Goal: Information Seeking & Learning: Check status

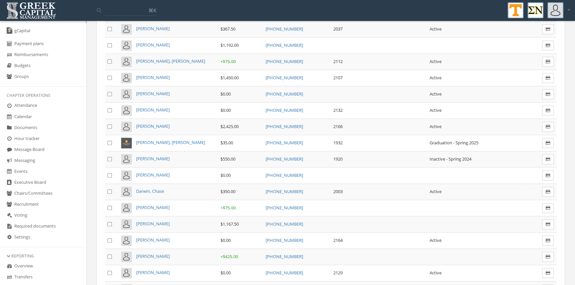
scroll to position [912, 0]
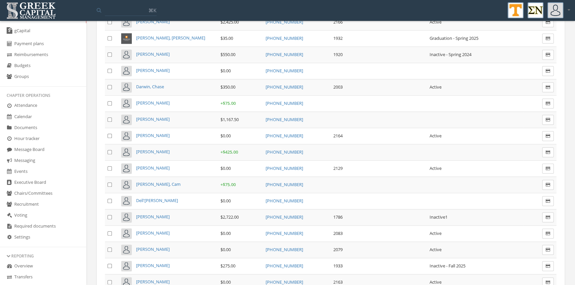
click at [161, 181] on span "[PERSON_NAME], Cam" at bounding box center [158, 184] width 45 height 6
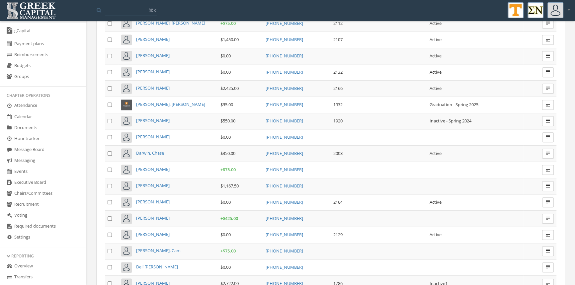
scroll to position [850, 0]
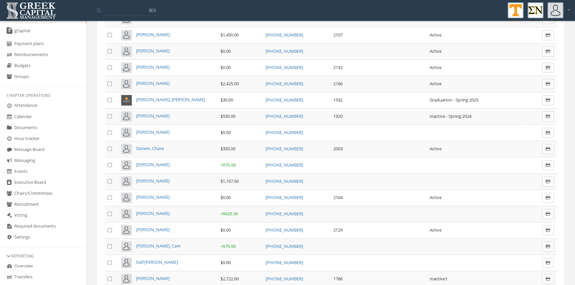
click at [155, 211] on span "[PERSON_NAME]" at bounding box center [153, 214] width 34 height 6
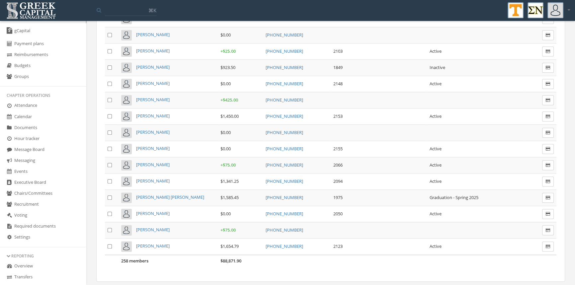
scroll to position [4034, 0]
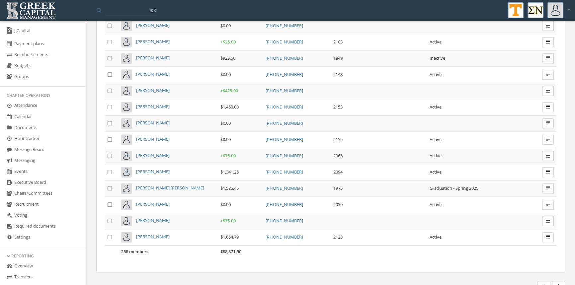
click at [165, 234] on span "[PERSON_NAME]" at bounding box center [153, 237] width 34 height 6
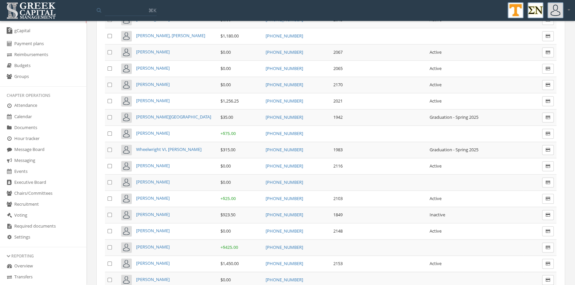
scroll to position [3811, 0]
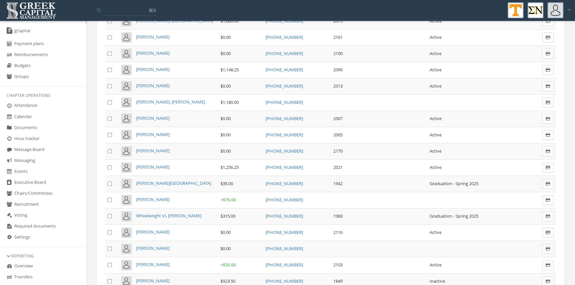
click at [160, 66] on span "[PERSON_NAME]" at bounding box center [153, 69] width 34 height 6
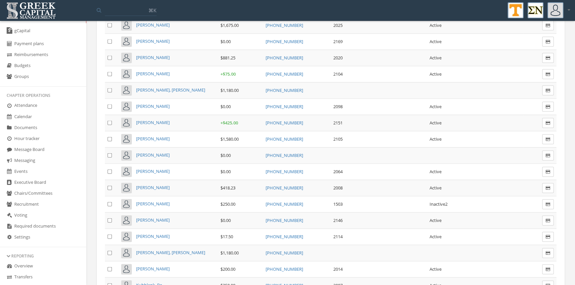
scroll to position [1910, 0]
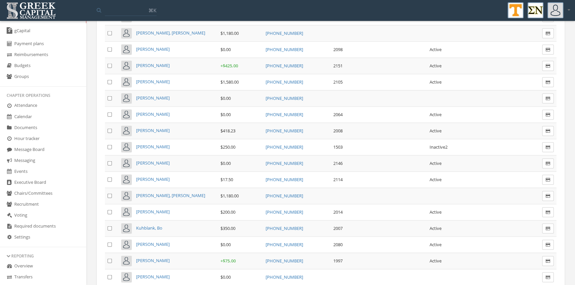
click at [159, 225] on span "Kuhblank, Bo" at bounding box center [149, 228] width 26 height 6
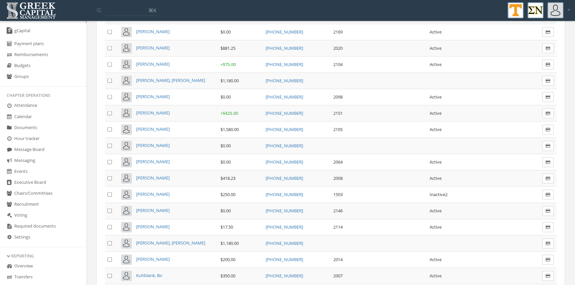
scroll to position [1858, 0]
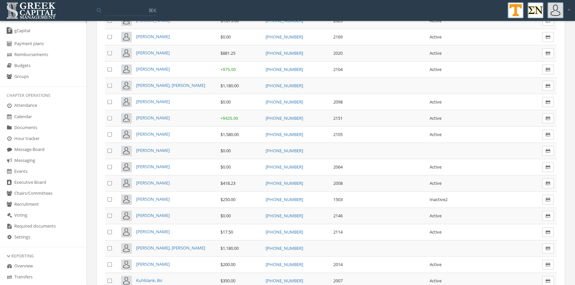
click at [156, 115] on span "[PERSON_NAME]" at bounding box center [153, 118] width 34 height 6
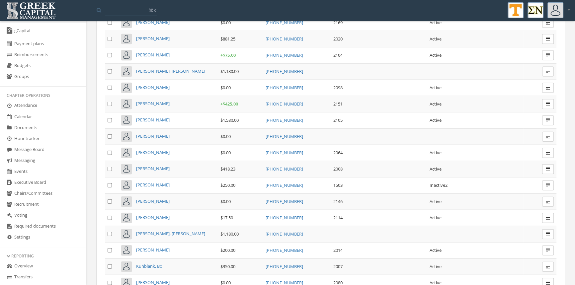
scroll to position [1891, 0]
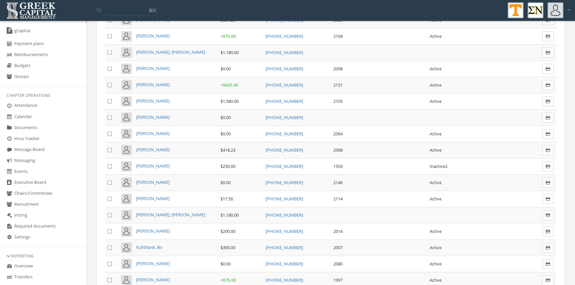
click at [155, 98] on span "[PERSON_NAME]" at bounding box center [153, 101] width 34 height 6
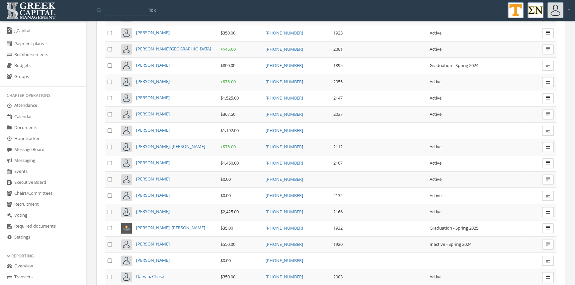
scroll to position [746, 0]
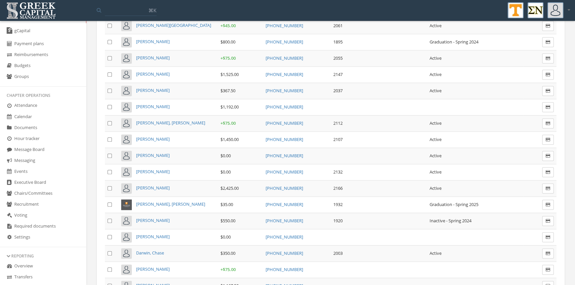
click at [170, 169] on span "[PERSON_NAME]" at bounding box center [153, 172] width 34 height 6
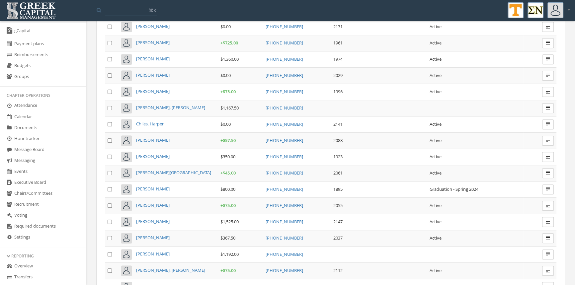
scroll to position [618, 0]
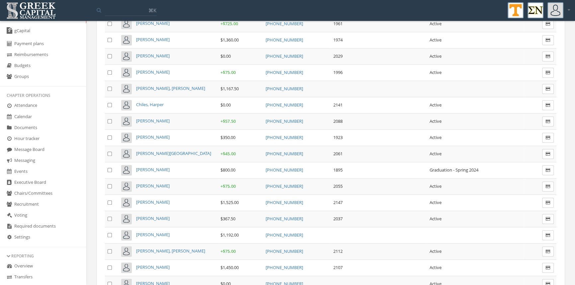
click at [165, 199] on span "[PERSON_NAME]" at bounding box center [153, 202] width 34 height 6
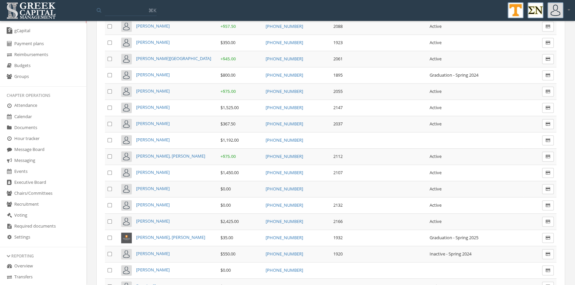
click at [166, 218] on span "[PERSON_NAME]" at bounding box center [153, 221] width 34 height 6
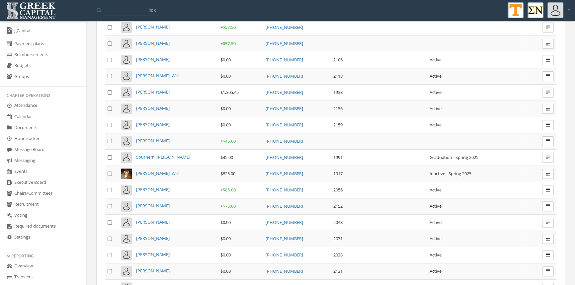
scroll to position [3454, 0]
